Goal: Find specific page/section: Find specific page/section

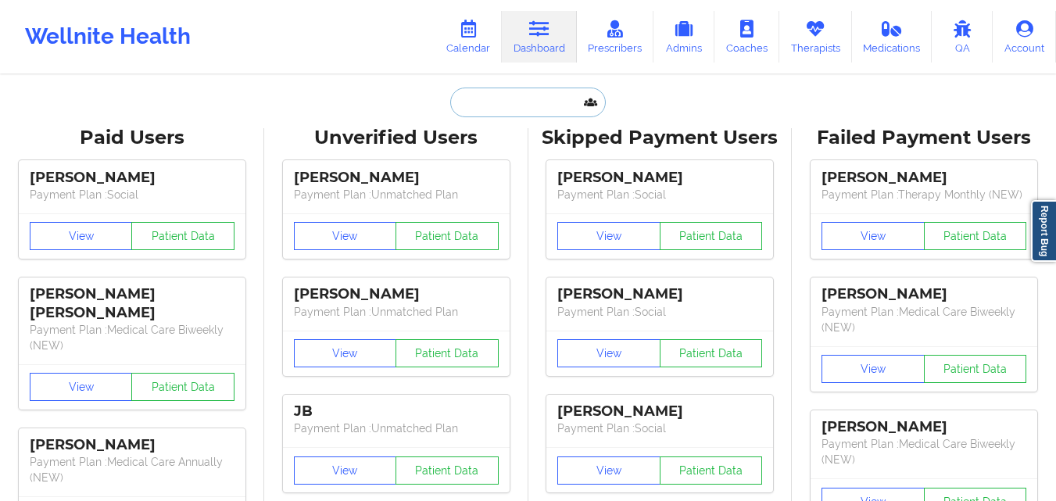
click at [527, 109] on input "text" at bounding box center [527, 103] width 155 height 30
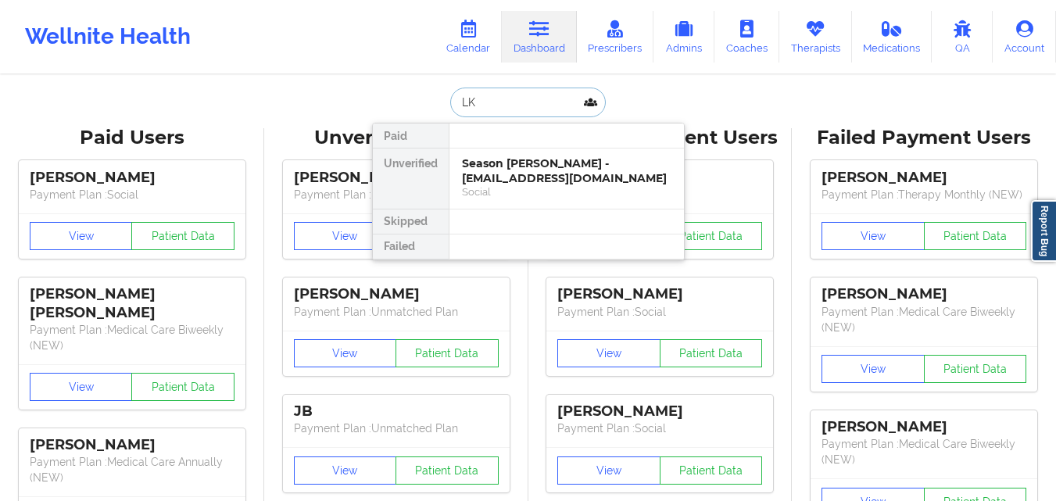
type input "L"
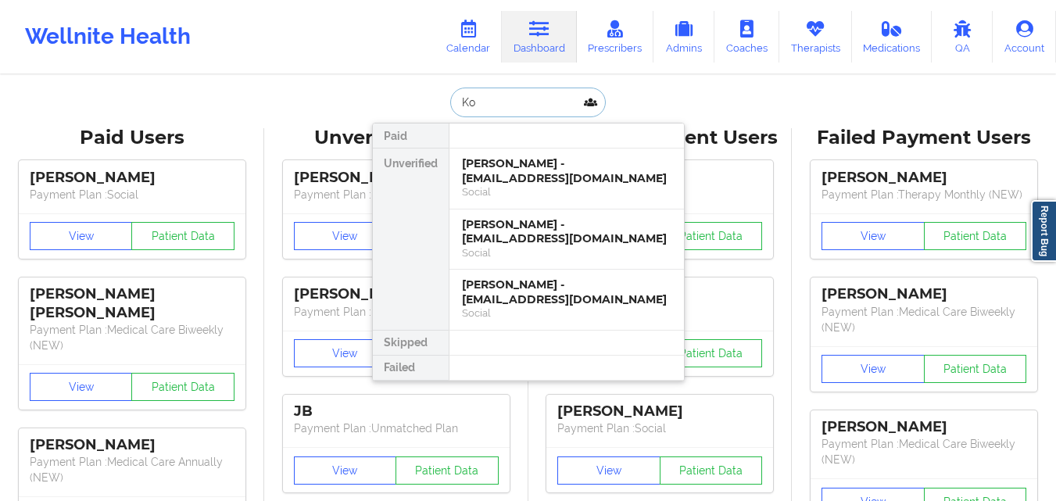
type input "K"
click at [529, 105] on input "Kobe" at bounding box center [527, 103] width 155 height 30
paste input "[EMAIL_ADDRESS][DOMAIN_NAME]"
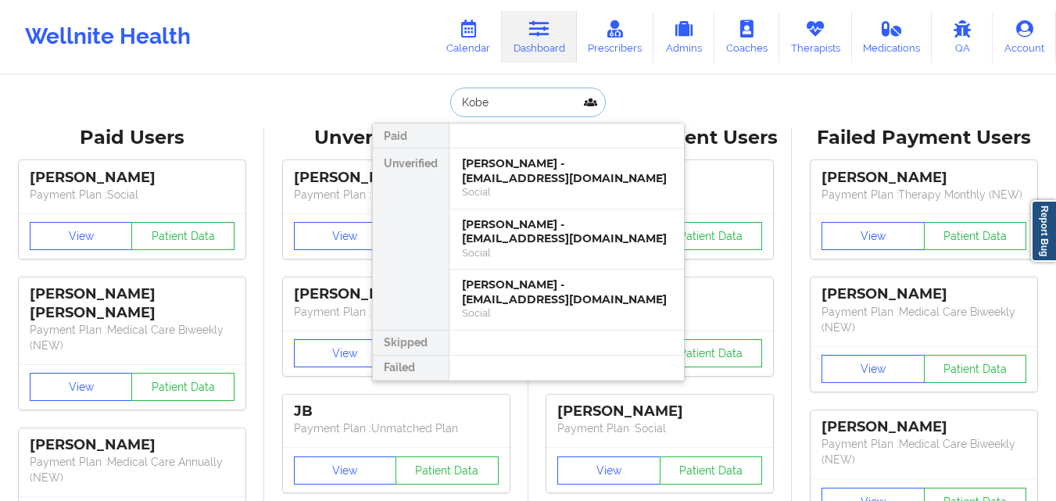
type input "[EMAIL_ADDRESS][DOMAIN_NAME]"
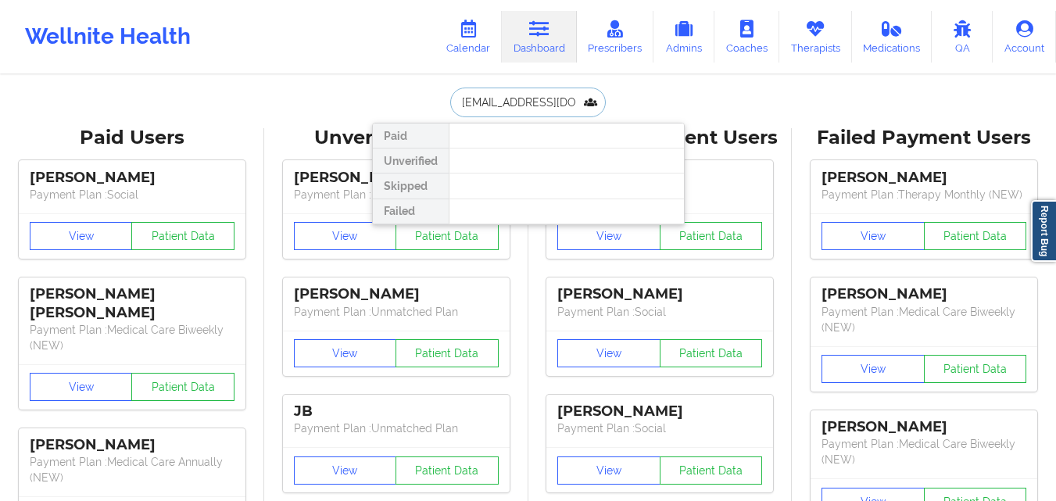
click at [572, 106] on input "[EMAIL_ADDRESS][DOMAIN_NAME]" at bounding box center [527, 103] width 155 height 30
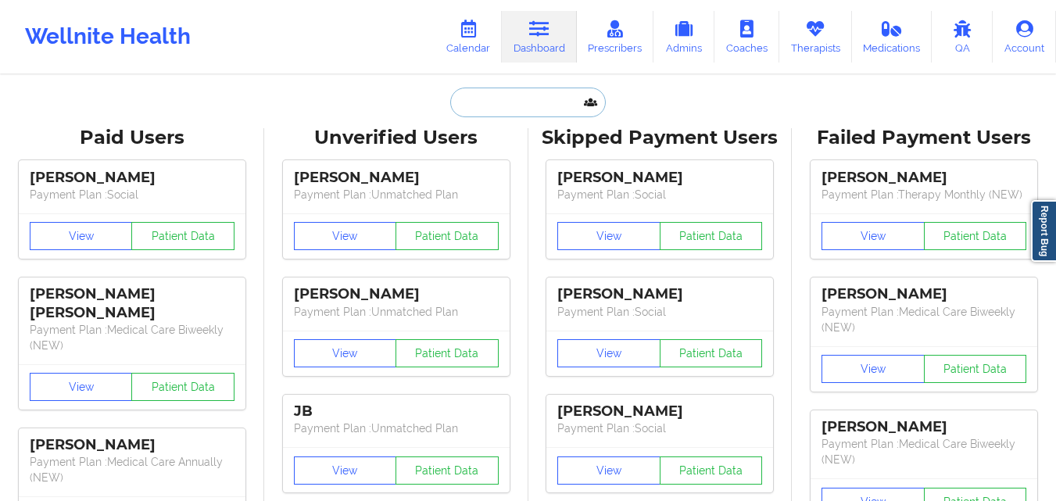
click at [507, 99] on input "text" at bounding box center [527, 103] width 155 height 30
paste input "[PHONE_NUMBER]"
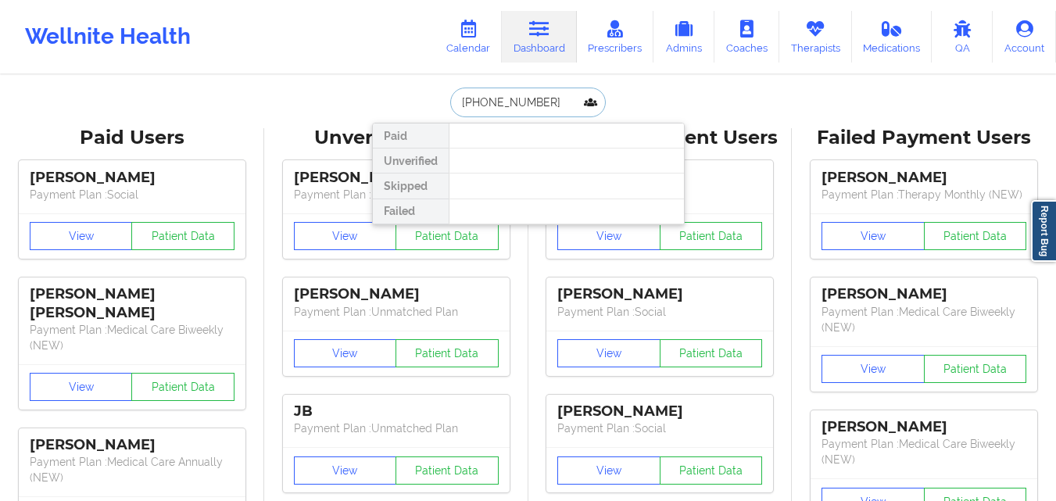
type input "[PHONE_NUMBER]"
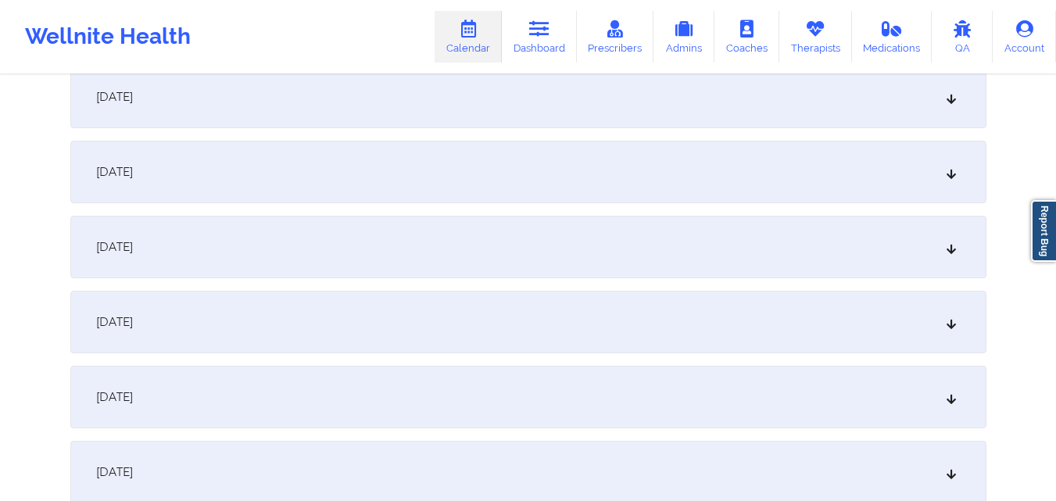
scroll to position [391, 0]
